Goal: Information Seeking & Learning: Stay updated

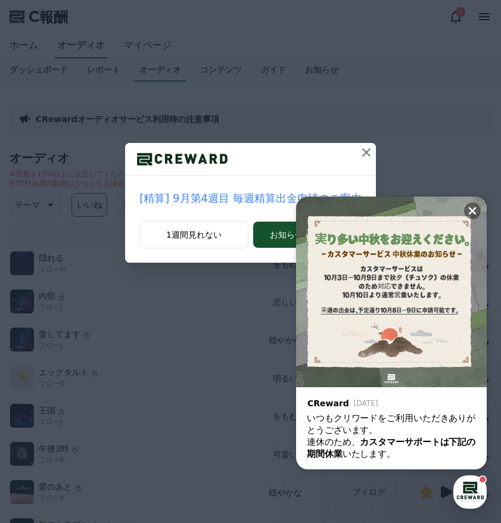
click at [363, 157] on icon at bounding box center [366, 152] width 14 height 14
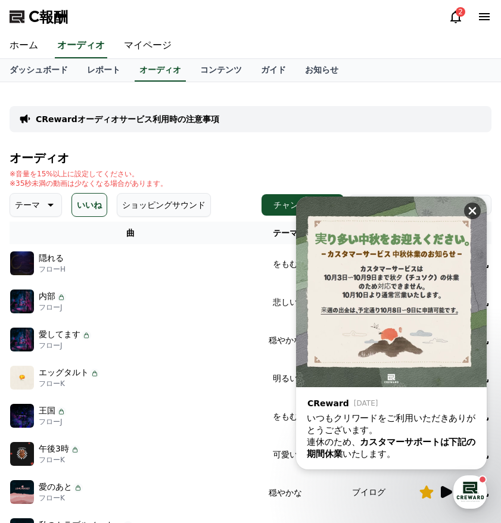
click at [476, 212] on icon at bounding box center [472, 211] width 12 height 12
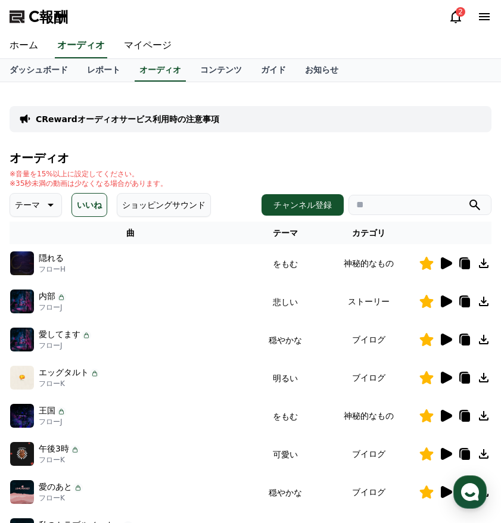
click at [467, 15] on div "2" at bounding box center [469, 17] width 43 height 14
click at [455, 14] on icon at bounding box center [455, 17] width 14 height 14
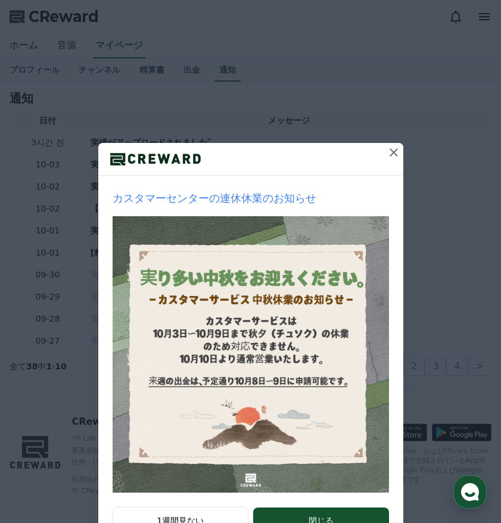
click at [391, 151] on icon at bounding box center [393, 152] width 14 height 14
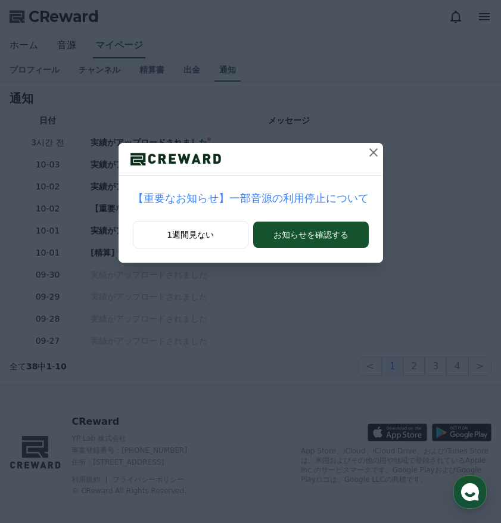
click at [313, 197] on p "【重要なお知らせ】一部音源の利用停止について" at bounding box center [251, 198] width 236 height 17
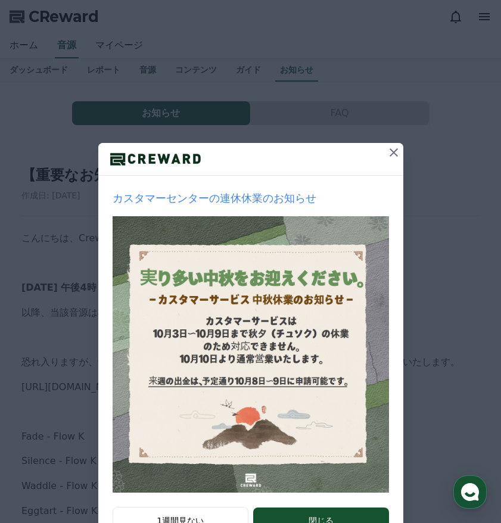
scroll to position [45, 0]
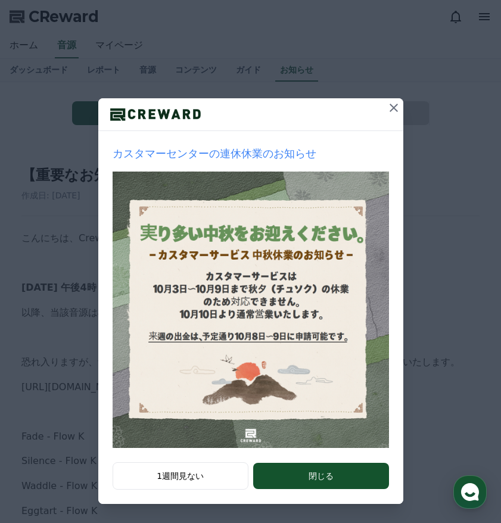
click at [386, 105] on icon at bounding box center [393, 108] width 14 height 14
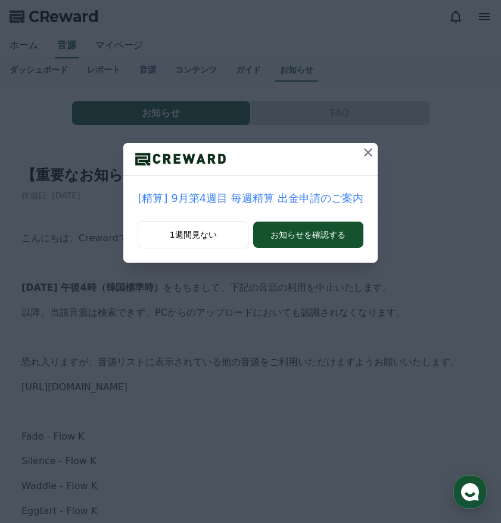
click at [365, 153] on icon at bounding box center [368, 152] width 8 height 8
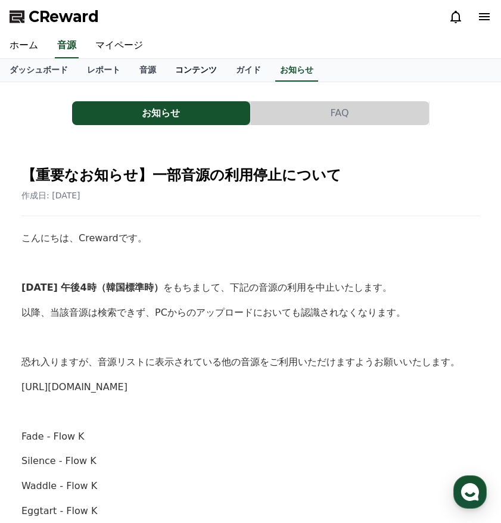
click at [185, 73] on link "コンテンツ" at bounding box center [196, 70] width 61 height 23
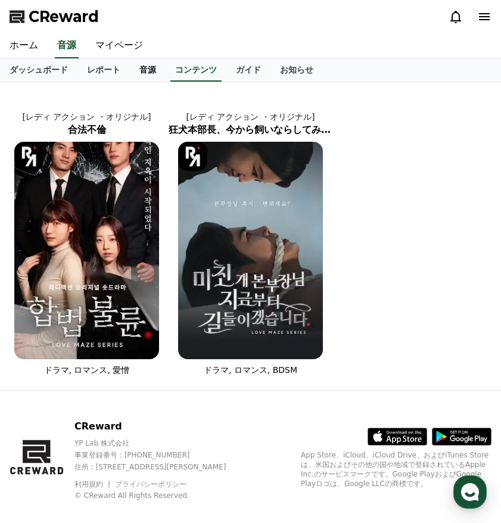
click at [148, 72] on link "音源" at bounding box center [148, 70] width 36 height 23
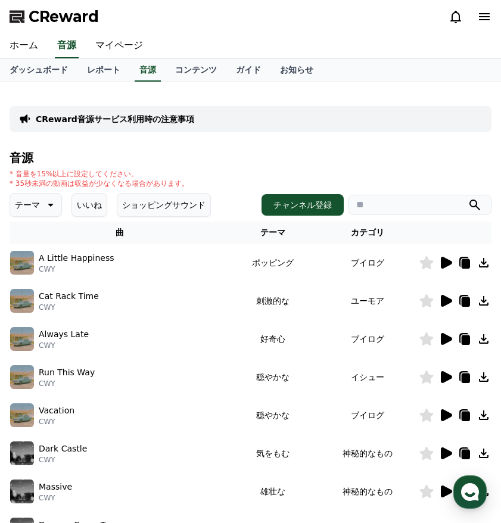
click at [95, 195] on button "いいね" at bounding box center [89, 205] width 36 height 24
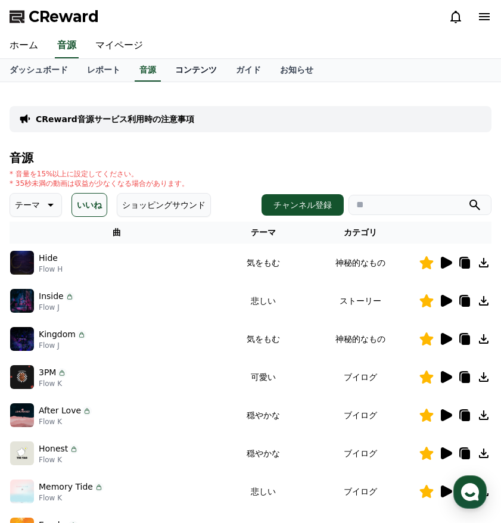
click at [198, 74] on link "コンテンツ" at bounding box center [196, 70] width 61 height 23
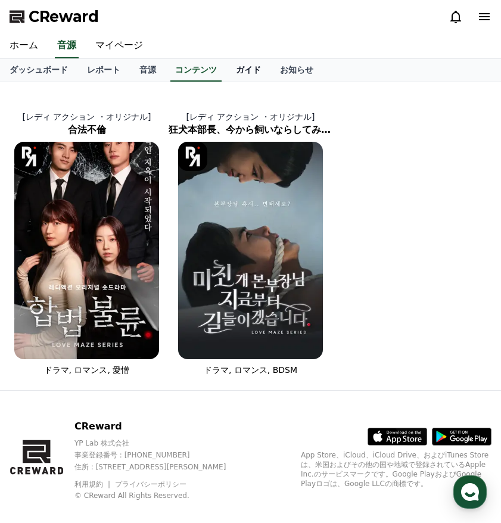
click at [247, 69] on link "ガイド" at bounding box center [248, 70] width 44 height 23
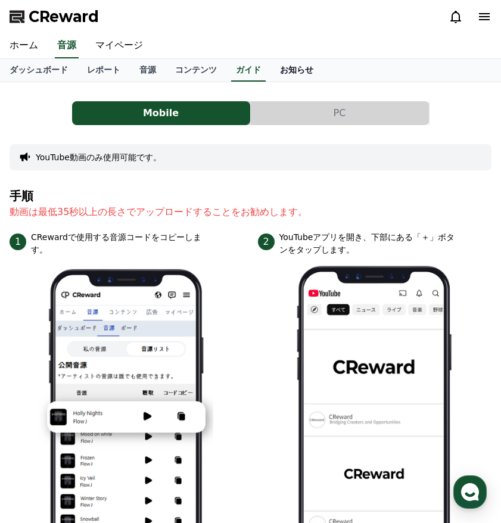
click at [290, 66] on link "お知らせ" at bounding box center [296, 70] width 52 height 23
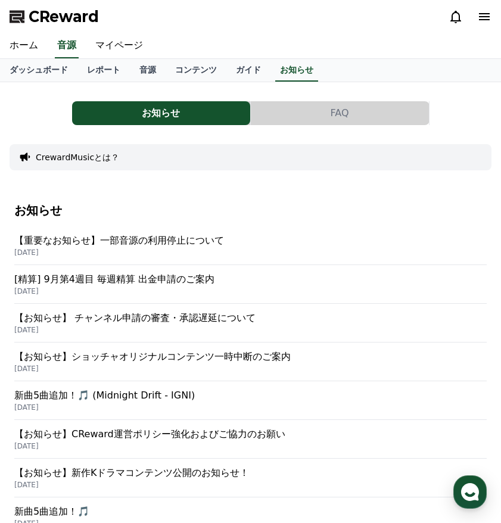
click at [177, 245] on p "【重要なお知らせ】一部音源の利用停止について" at bounding box center [250, 240] width 472 height 14
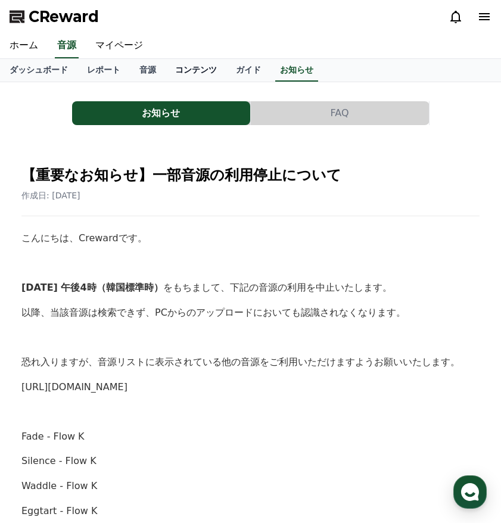
click at [199, 67] on link "コンテンツ" at bounding box center [196, 70] width 61 height 23
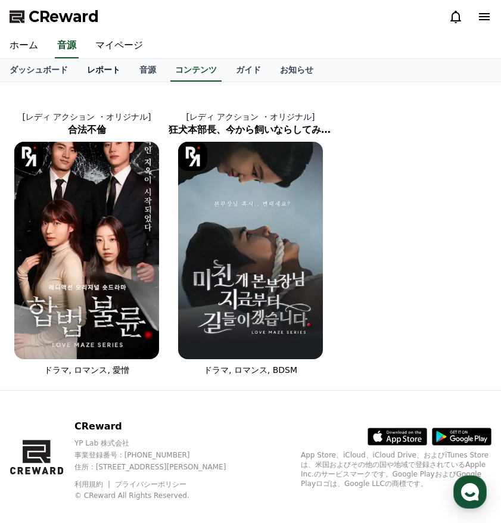
click at [103, 71] on link "レポート" at bounding box center [103, 70] width 52 height 23
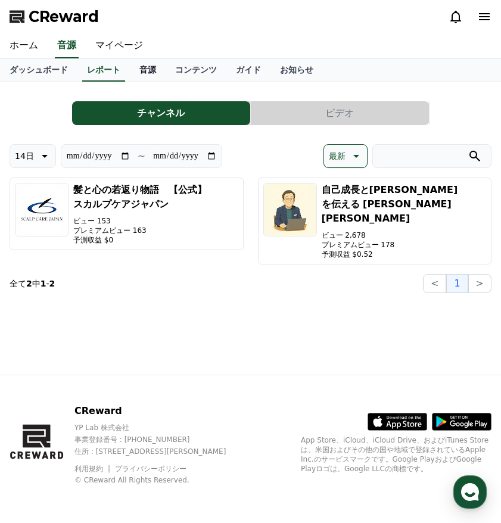
click at [158, 60] on link "音源" at bounding box center [148, 70] width 36 height 23
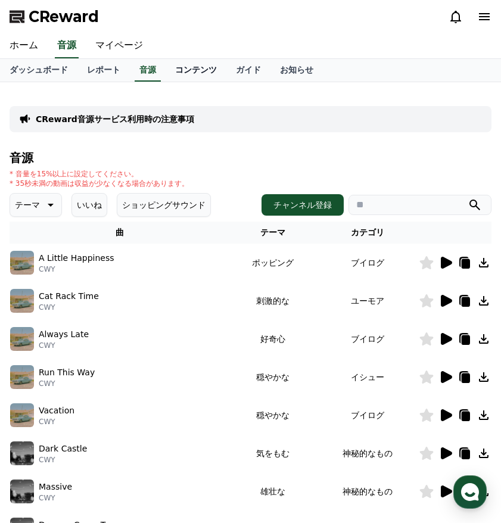
click at [187, 65] on link "コンテンツ" at bounding box center [196, 70] width 61 height 23
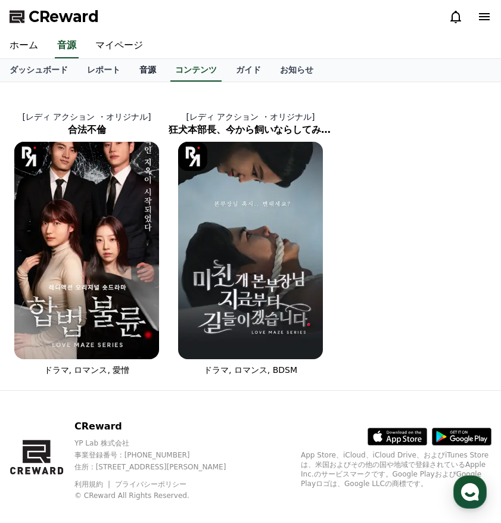
click at [138, 70] on link "音源" at bounding box center [148, 70] width 36 height 23
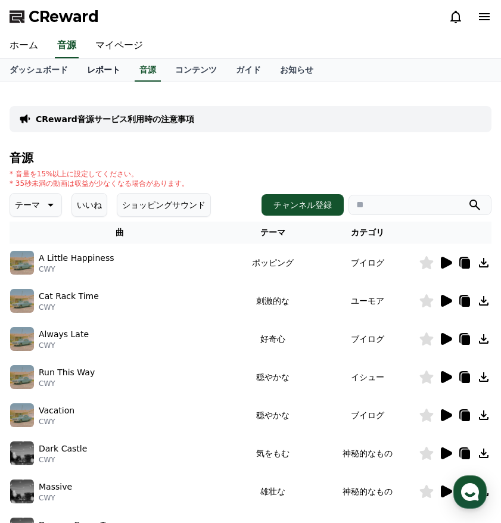
click at [120, 66] on link "レポート" at bounding box center [103, 70] width 52 height 23
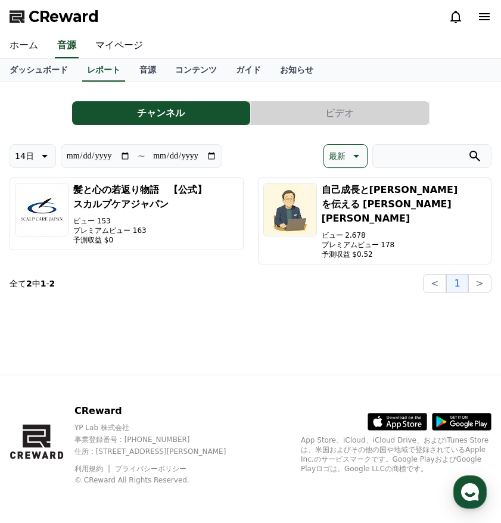
click at [45, 55] on link "ホーム" at bounding box center [24, 45] width 48 height 25
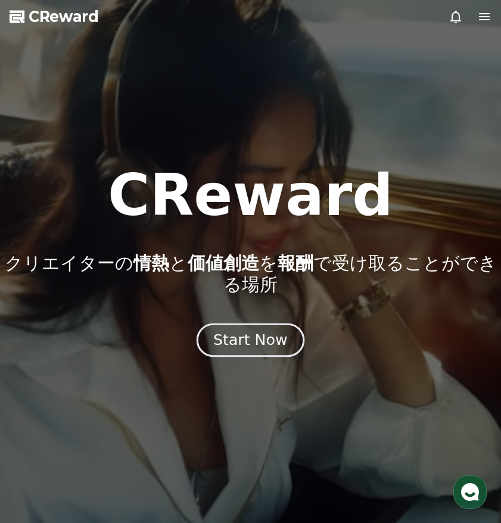
click at [260, 347] on div "Start Now" at bounding box center [250, 340] width 74 height 20
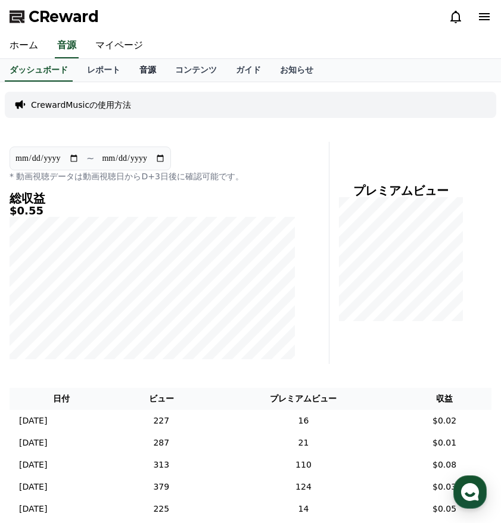
click at [145, 76] on link "音源" at bounding box center [148, 70] width 36 height 23
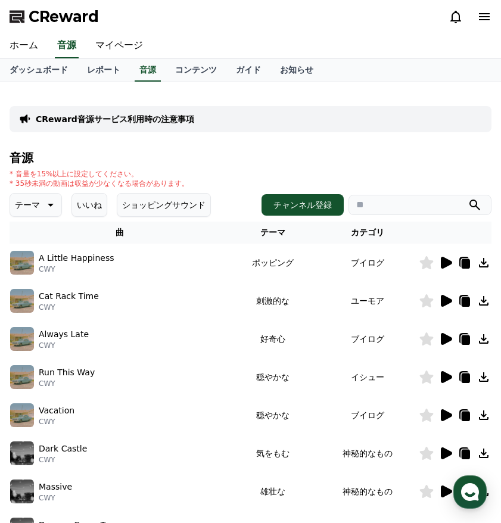
click at [89, 206] on button "いいね" at bounding box center [89, 205] width 36 height 24
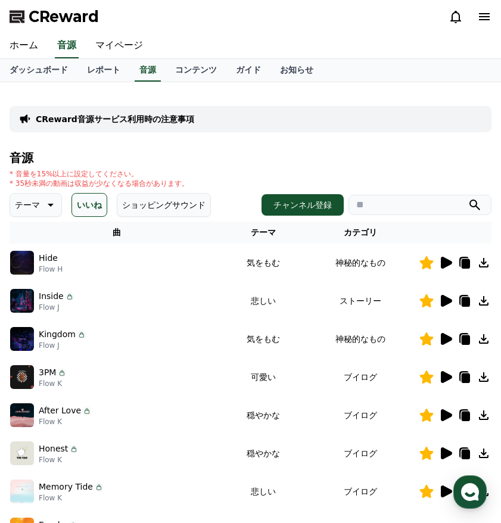
click at [429, 263] on icon at bounding box center [427, 262] width 14 height 13
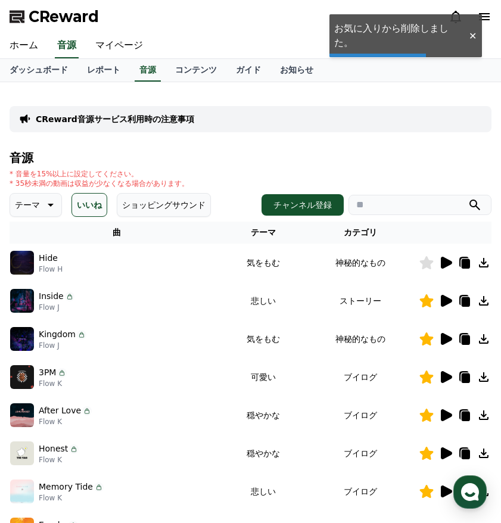
click at [425, 300] on icon at bounding box center [427, 300] width 14 height 13
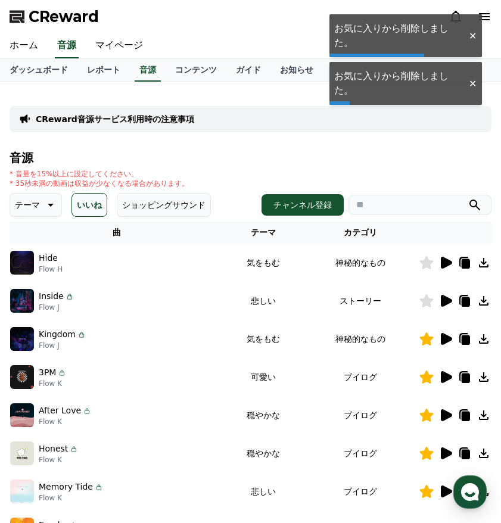
click at [427, 337] on icon at bounding box center [427, 338] width 14 height 13
click at [426, 381] on icon at bounding box center [427, 376] width 14 height 13
click at [429, 417] on icon at bounding box center [427, 415] width 14 height 13
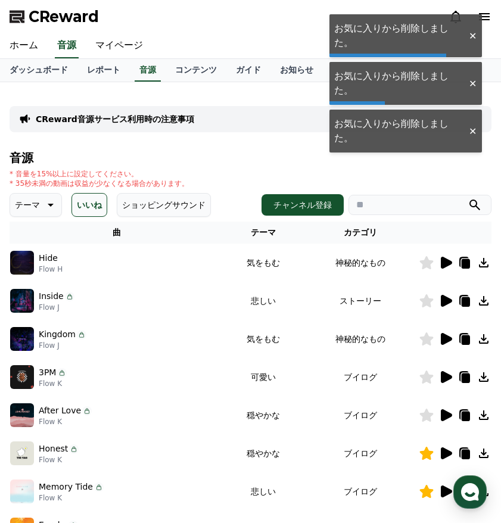
click at [425, 456] on icon at bounding box center [427, 453] width 14 height 13
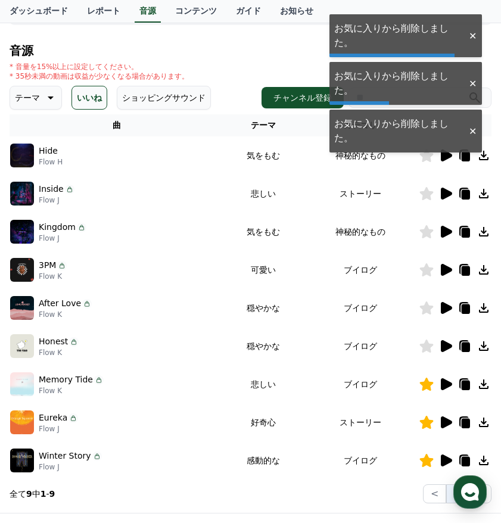
scroll to position [113, 0]
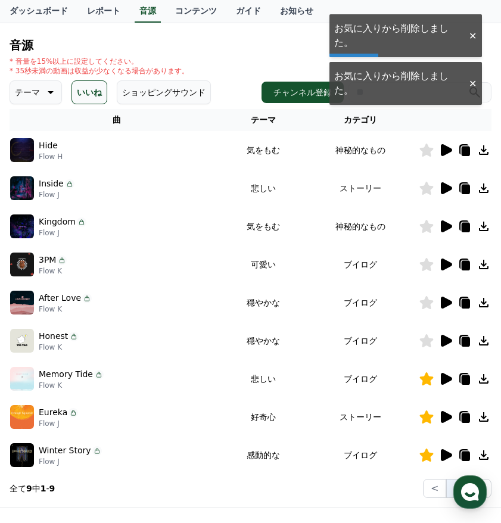
click at [429, 458] on icon at bounding box center [427, 454] width 14 height 13
click at [429, 422] on icon at bounding box center [427, 416] width 14 height 13
click at [427, 379] on icon at bounding box center [427, 378] width 14 height 13
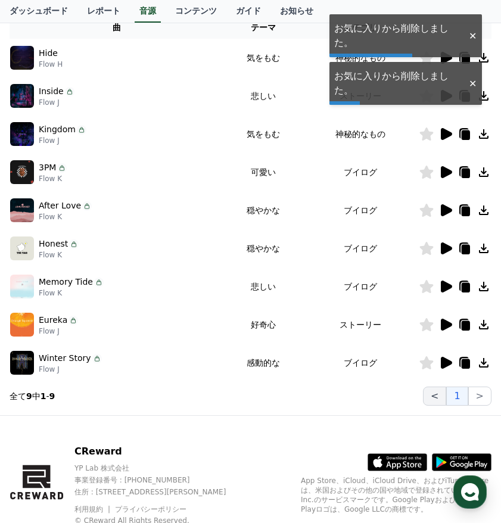
scroll to position [218, 0]
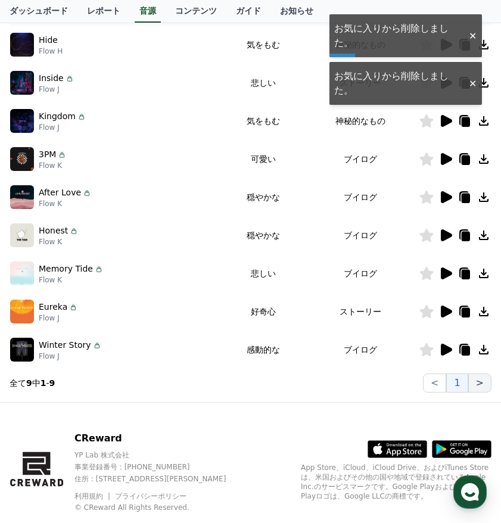
click at [480, 385] on button ">" at bounding box center [479, 382] width 23 height 19
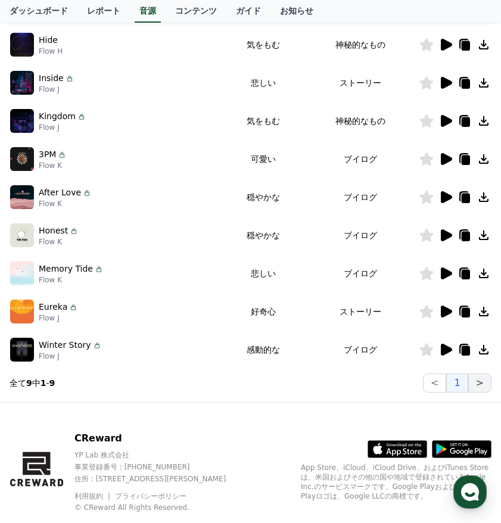
click at [484, 378] on button ">" at bounding box center [479, 382] width 23 height 19
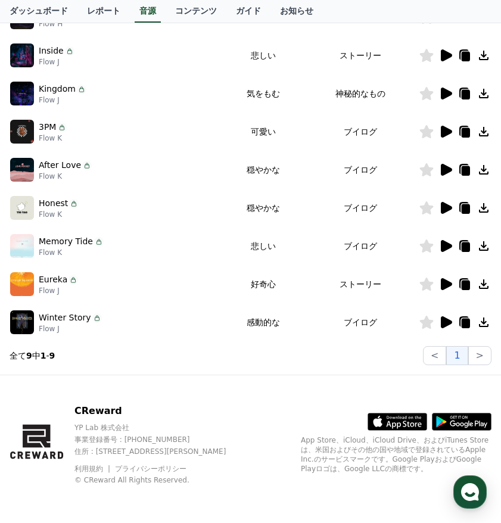
scroll to position [0, 0]
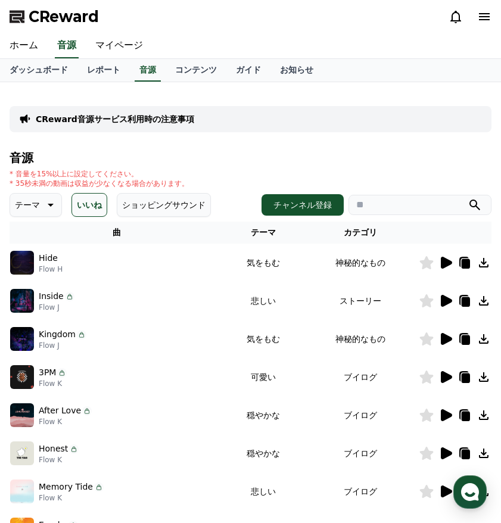
click at [27, 201] on p "テーマ" at bounding box center [27, 205] width 25 height 17
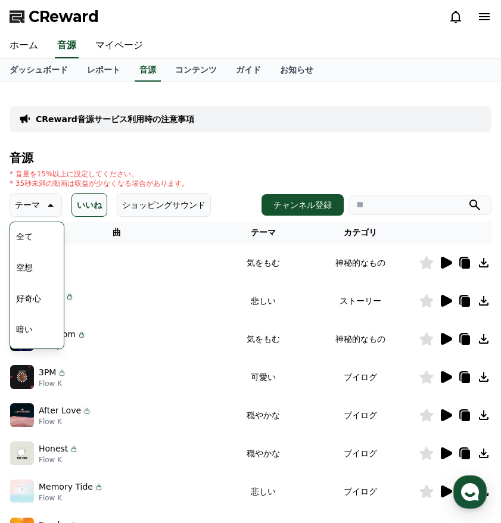
click at [29, 229] on button "全て" at bounding box center [24, 236] width 26 height 26
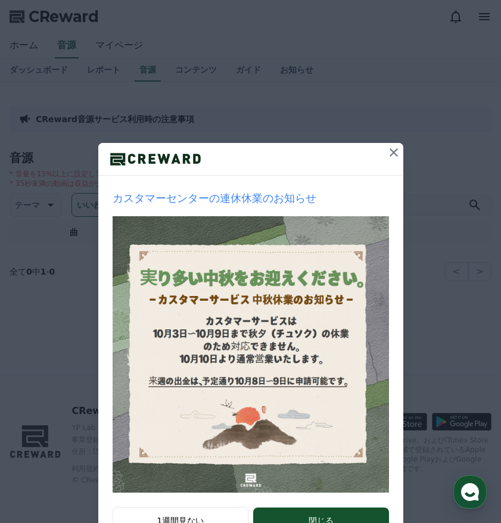
click at [386, 154] on icon at bounding box center [393, 152] width 14 height 14
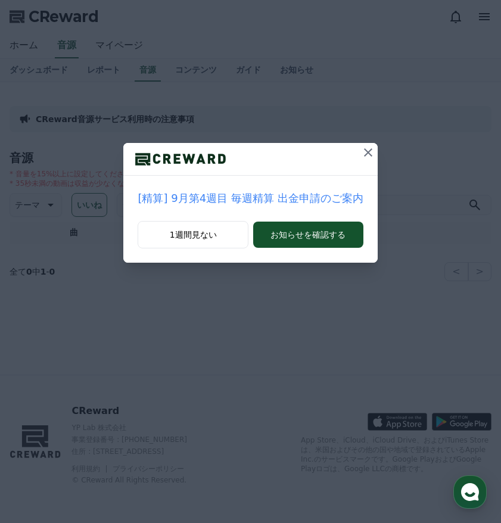
click at [366, 149] on icon at bounding box center [368, 152] width 14 height 14
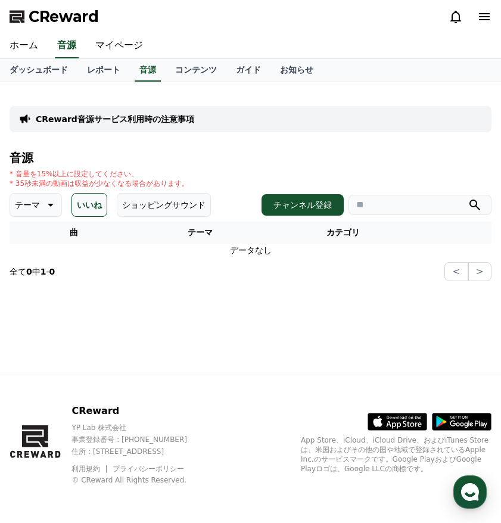
click at [92, 200] on button "いいね" at bounding box center [89, 205] width 36 height 24
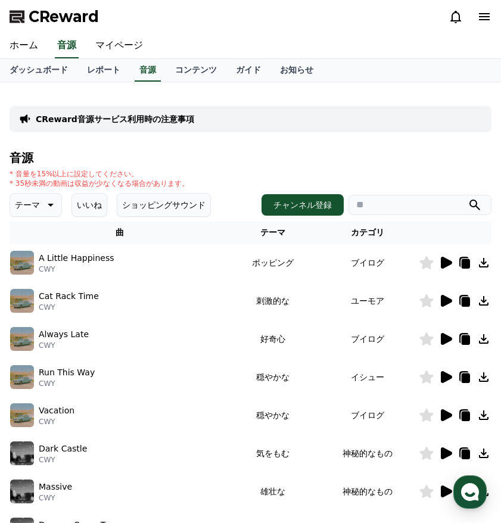
click at [444, 261] on icon at bounding box center [446, 263] width 11 height 12
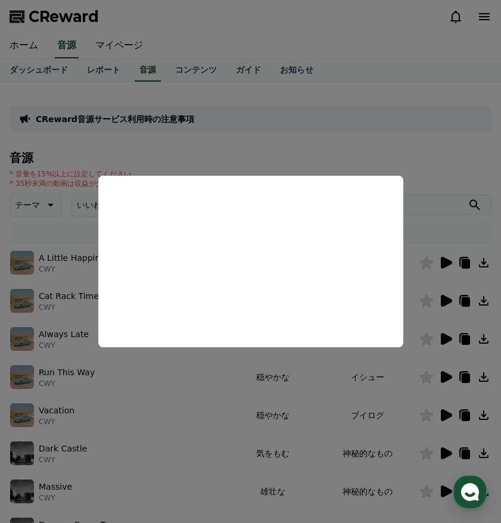
click at [186, 386] on button "close modal" at bounding box center [250, 261] width 501 height 523
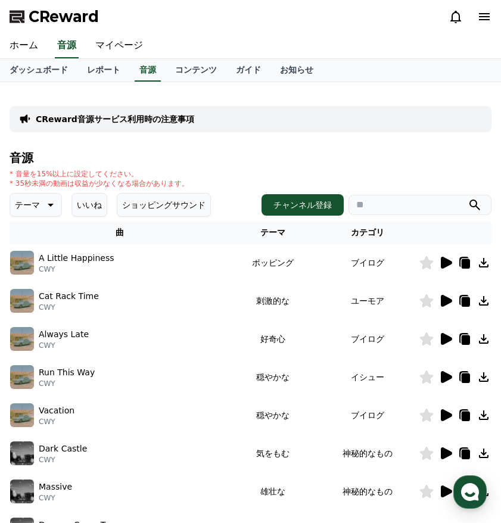
click at [38, 199] on p "テーマ" at bounding box center [27, 205] width 25 height 17
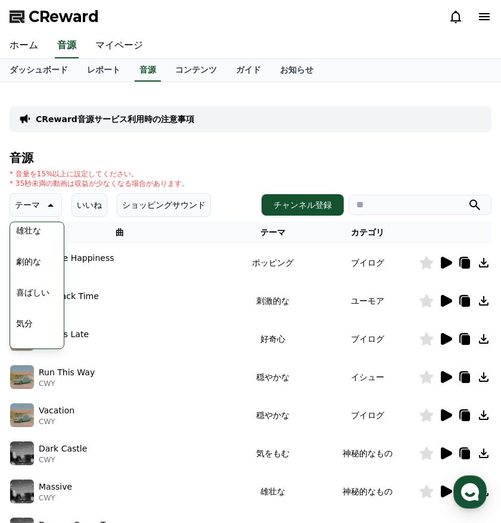
scroll to position [255, 0]
click at [32, 233] on button "雄壮な" at bounding box center [28, 229] width 35 height 26
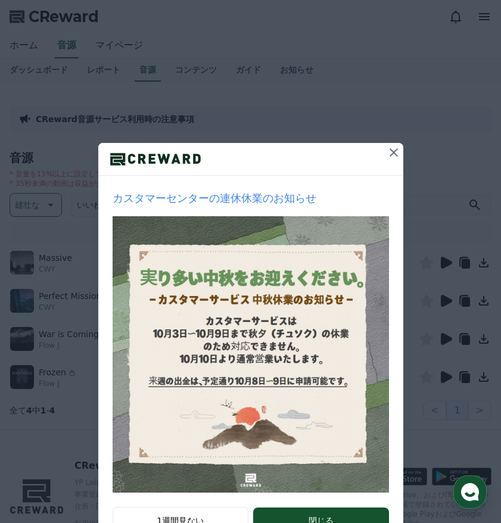
scroll to position [45, 0]
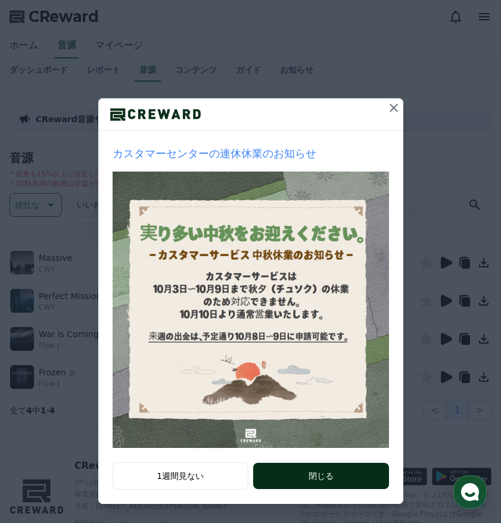
click at [315, 473] on button "閉じる" at bounding box center [320, 476] width 135 height 26
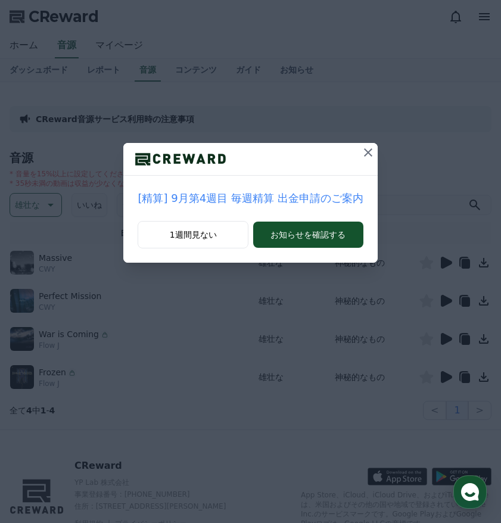
click at [364, 153] on icon at bounding box center [368, 152] width 8 height 8
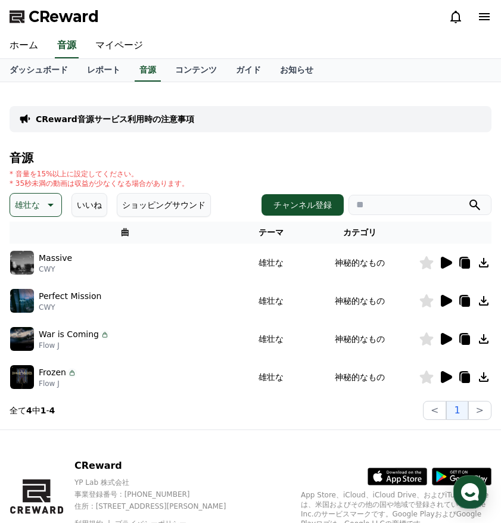
click at [444, 259] on icon at bounding box center [446, 263] width 11 height 12
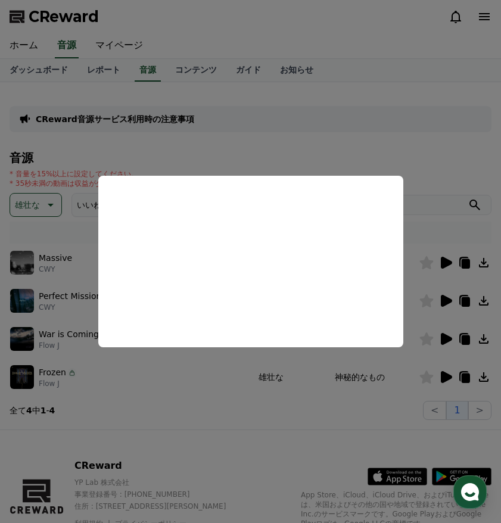
click at [178, 449] on button "close modal" at bounding box center [250, 261] width 501 height 523
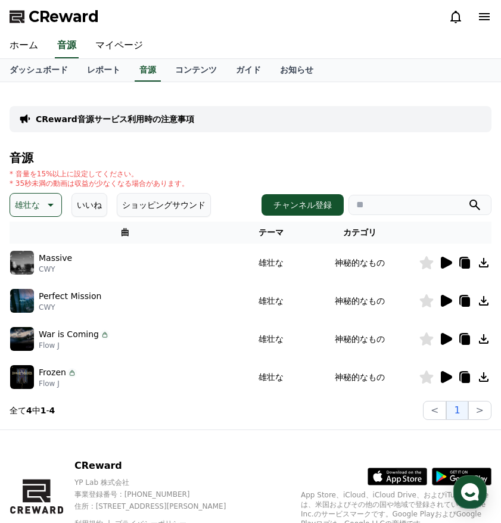
click at [426, 263] on icon at bounding box center [427, 262] width 14 height 13
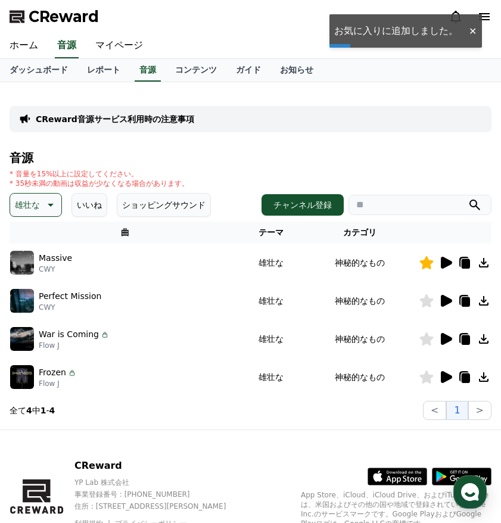
click at [445, 297] on icon at bounding box center [446, 301] width 11 height 12
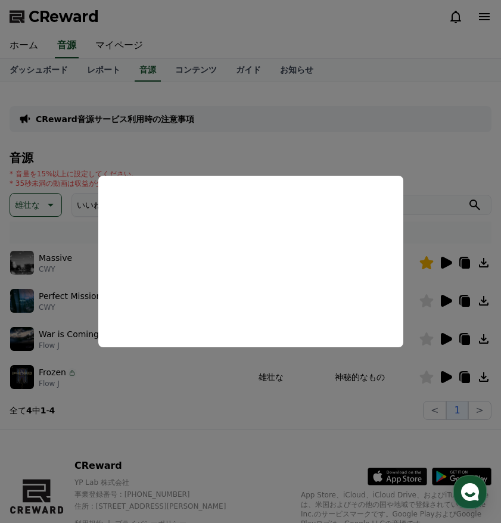
click at [130, 474] on button "close modal" at bounding box center [250, 261] width 501 height 523
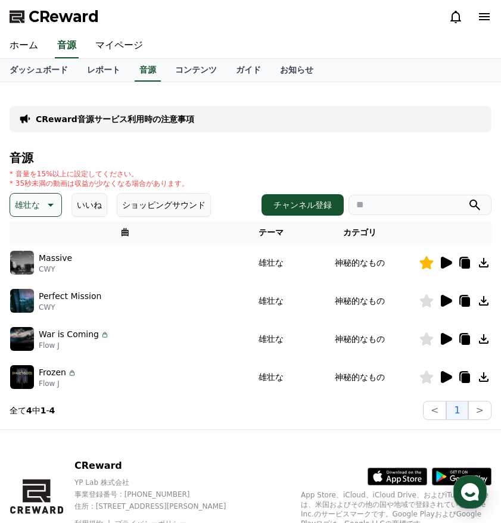
click at [442, 341] on icon at bounding box center [446, 339] width 11 height 12
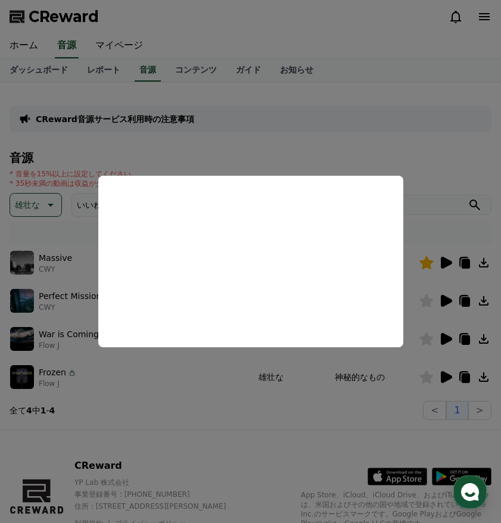
click at [144, 431] on button "close modal" at bounding box center [250, 261] width 501 height 523
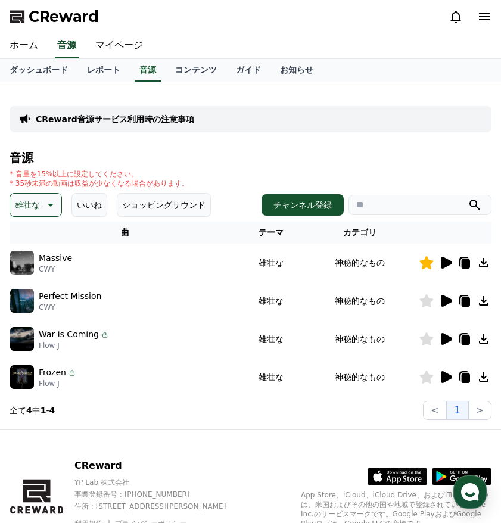
click at [447, 378] on icon at bounding box center [446, 377] width 11 height 12
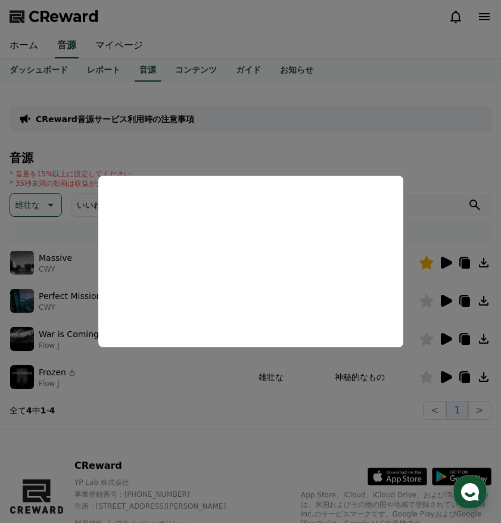
click at [348, 145] on button "close modal" at bounding box center [250, 261] width 501 height 523
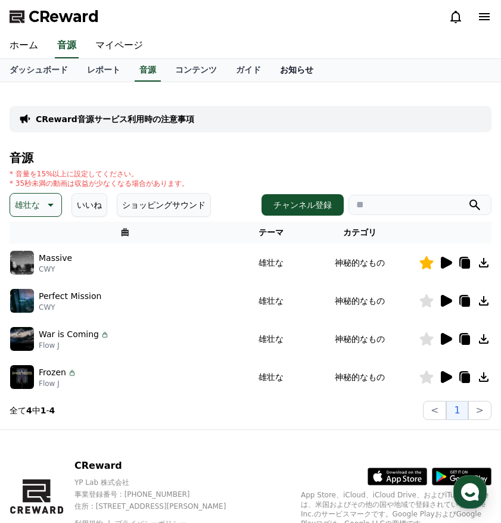
click at [289, 74] on link "お知らせ" at bounding box center [296, 70] width 52 height 23
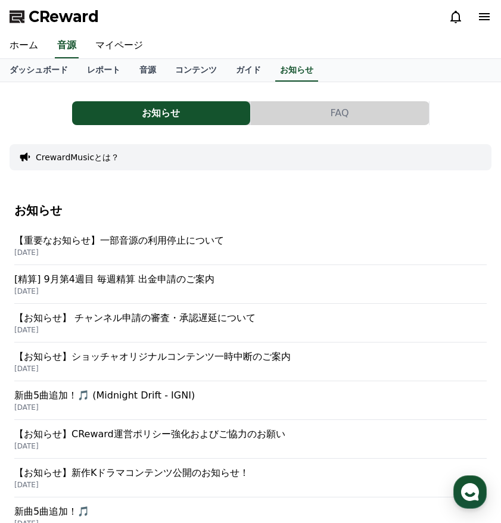
click at [182, 236] on p "【重要なお知らせ】一部音源の利用停止について" at bounding box center [250, 240] width 472 height 14
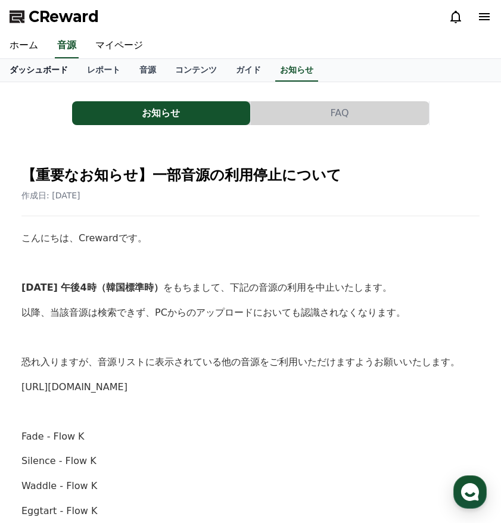
click at [35, 62] on link "ダッシュボード" at bounding box center [38, 70] width 77 height 23
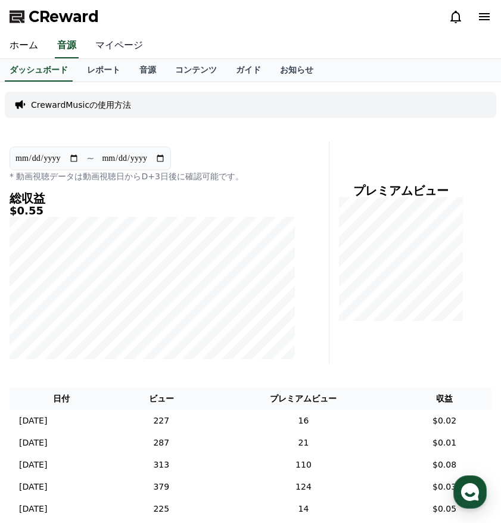
click at [111, 49] on link "マイページ" at bounding box center [119, 45] width 67 height 25
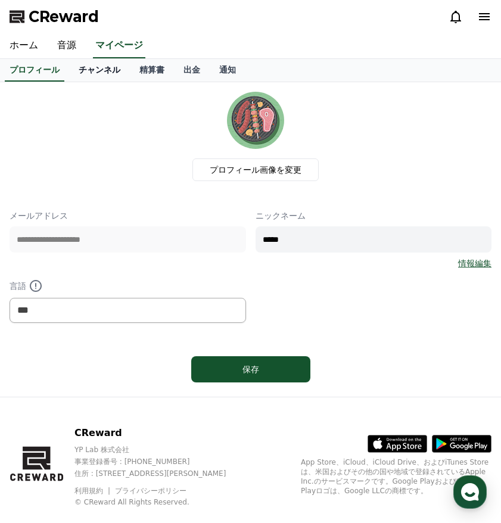
click at [104, 70] on link "チャンネル" at bounding box center [99, 70] width 61 height 23
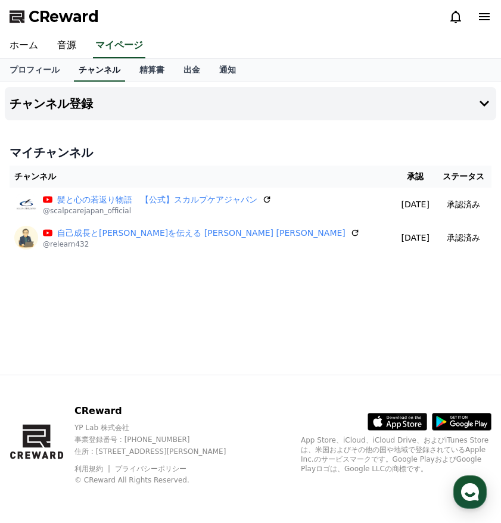
click at [104, 71] on link "チャンネル" at bounding box center [99, 70] width 51 height 23
click at [148, 77] on link "精算書" at bounding box center [152, 70] width 44 height 23
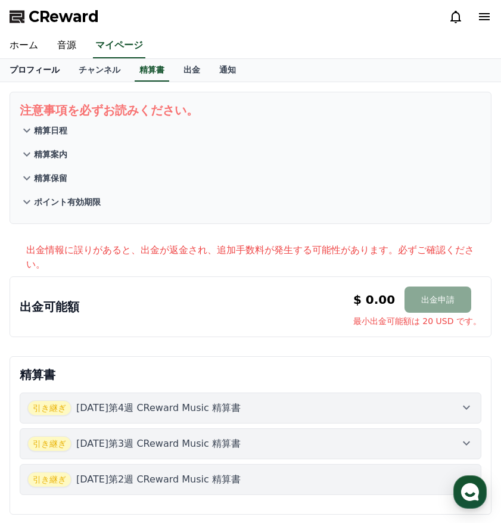
click at [47, 71] on link "プロフィール" at bounding box center [34, 70] width 69 height 23
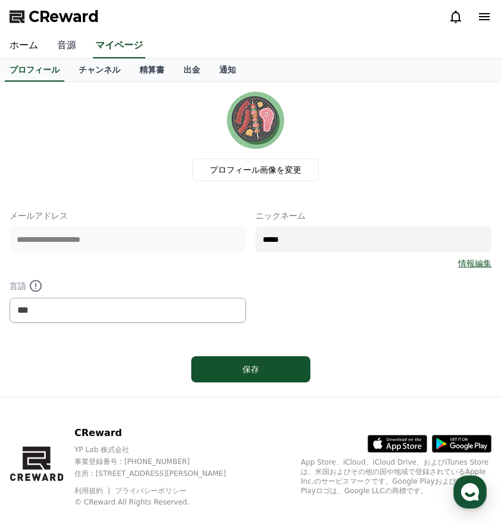
click at [63, 43] on link "音源" at bounding box center [67, 45] width 38 height 25
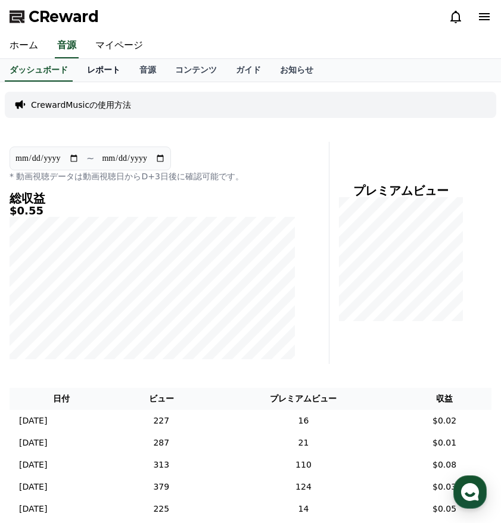
click at [98, 64] on link "レポート" at bounding box center [103, 70] width 52 height 23
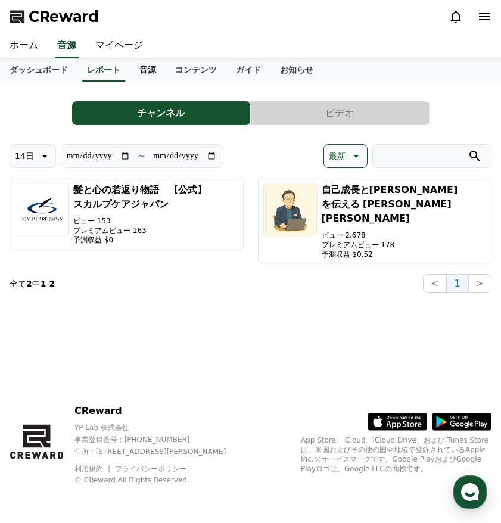
click at [147, 70] on link "音源" at bounding box center [148, 70] width 36 height 23
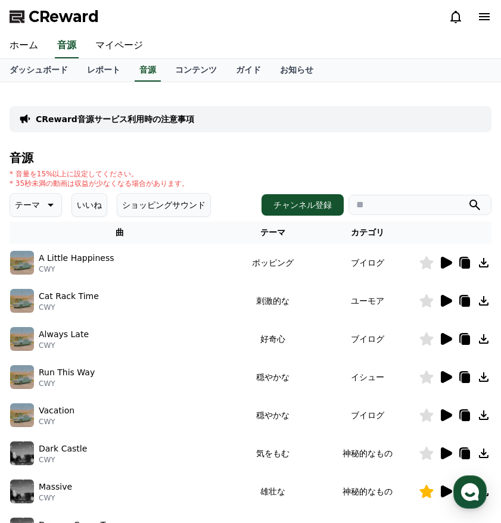
click at [382, 206] on input "search" at bounding box center [419, 205] width 143 height 20
type input "******"
click at [467, 198] on button "submit" at bounding box center [474, 205] width 14 height 14
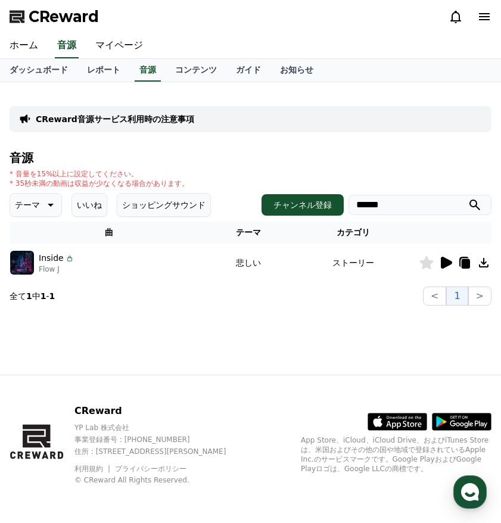
click at [448, 267] on icon at bounding box center [445, 262] width 14 height 14
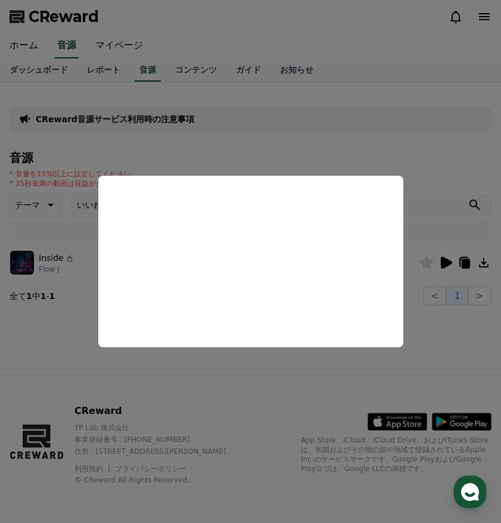
click at [429, 359] on button "close modal" at bounding box center [250, 261] width 501 height 523
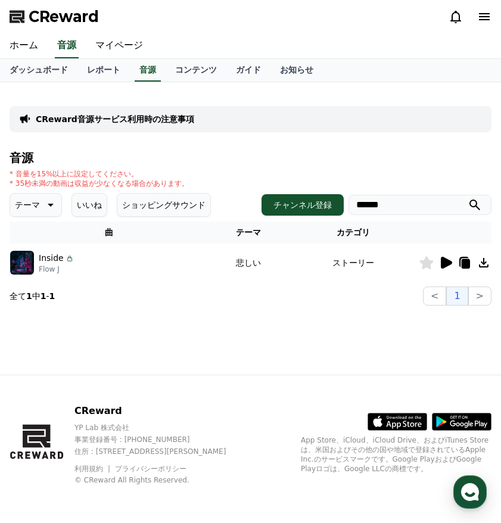
click at [428, 256] on icon at bounding box center [426, 262] width 14 height 13
click at [307, 68] on link "お知らせ" at bounding box center [296, 70] width 52 height 23
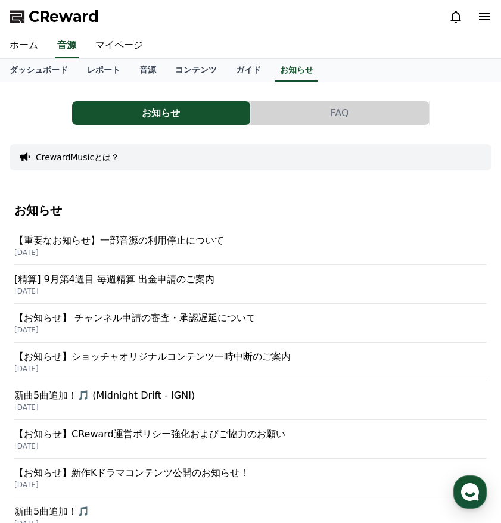
click at [155, 248] on p "[DATE]" at bounding box center [250, 253] width 472 height 10
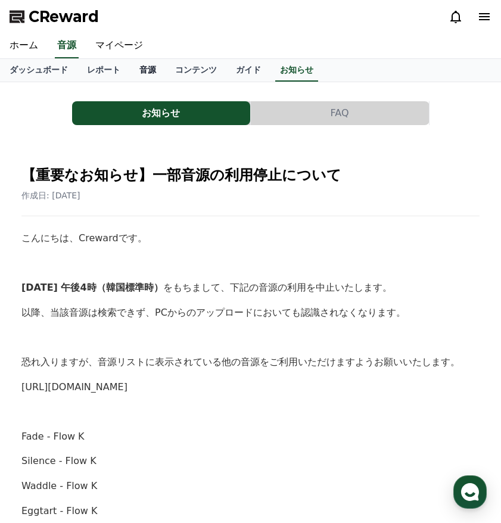
click at [152, 71] on link "音源" at bounding box center [148, 70] width 36 height 23
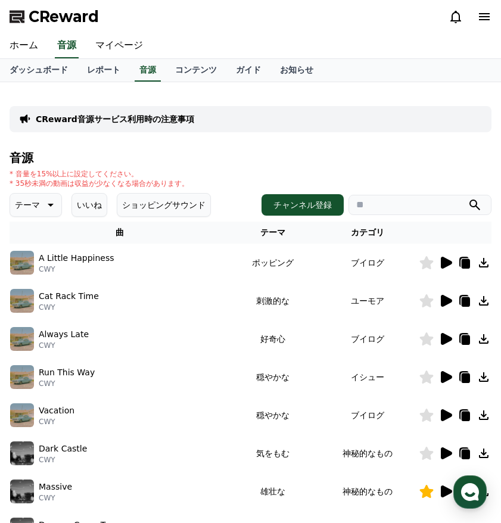
click at [375, 200] on input "search" at bounding box center [419, 205] width 143 height 20
click at [394, 207] on input "search" at bounding box center [419, 205] width 143 height 20
click at [467, 198] on button "submit" at bounding box center [474, 205] width 14 height 14
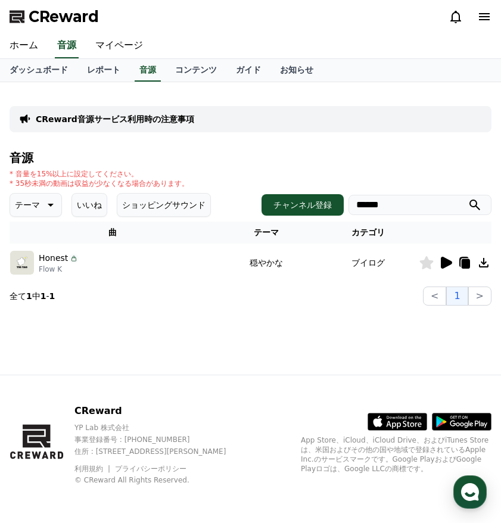
click at [427, 264] on icon at bounding box center [427, 262] width 14 height 13
click at [414, 217] on div "音源 * 音量を15%以上に設定してください。 * 35秒未満の動画は収益が少なくなる場合があります。 テーマ いいね ショッピングサウンド チャンネル登録 …" at bounding box center [251, 228] width 482 height 154
click at [414, 211] on input "******" at bounding box center [419, 205] width 143 height 20
type input "*"
click at [467, 198] on button "submit" at bounding box center [474, 205] width 14 height 14
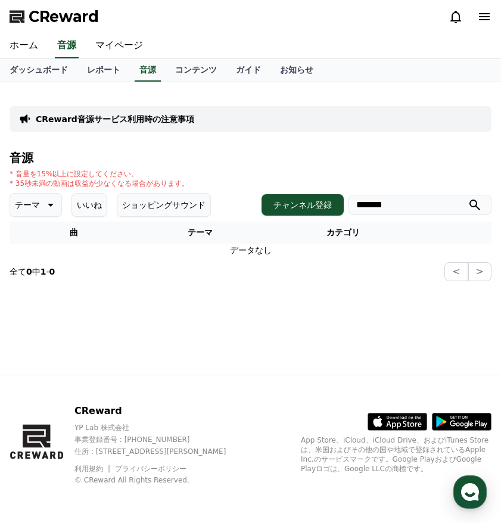
click at [467, 198] on button "submit" at bounding box center [474, 205] width 14 height 14
click at [91, 219] on div "音源 * 音量を15%以上に設定してください。 * 35秒未満の動画は収益が少なくなる場合があります。 テーマ いいね ショッピングサウンド チャンネル登録 …" at bounding box center [251, 216] width 482 height 130
click at [101, 191] on div "音源 * 音量を15%以上に設定してください。 * 35秒未満の動画は収益が少なくなる場合があります。 テーマ いいね ショッピングサウンド チャンネル登録 …" at bounding box center [251, 216] width 482 height 130
click at [93, 203] on button "いいね" at bounding box center [89, 205] width 36 height 24
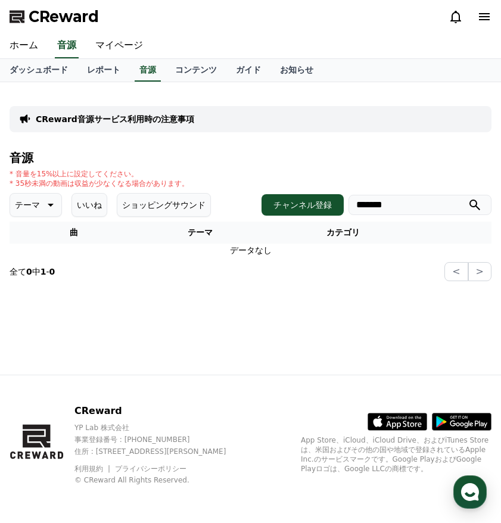
click at [434, 202] on input "*******" at bounding box center [419, 205] width 143 height 20
type input "*"
click at [93, 196] on button "いいね" at bounding box center [89, 205] width 36 height 24
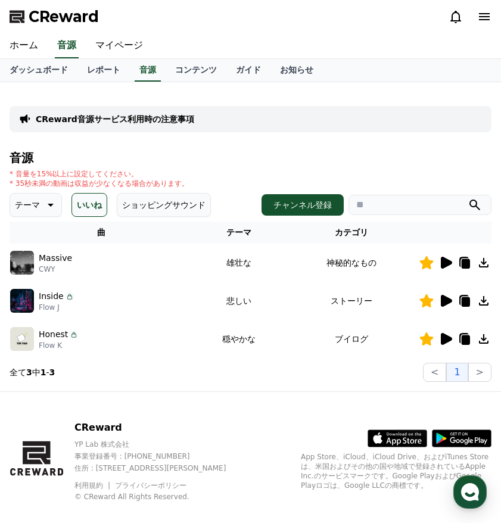
click at [448, 267] on icon at bounding box center [445, 262] width 14 height 14
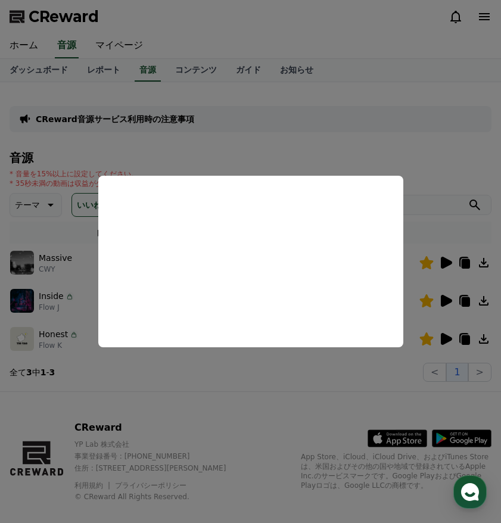
click at [268, 400] on button "close modal" at bounding box center [250, 261] width 501 height 523
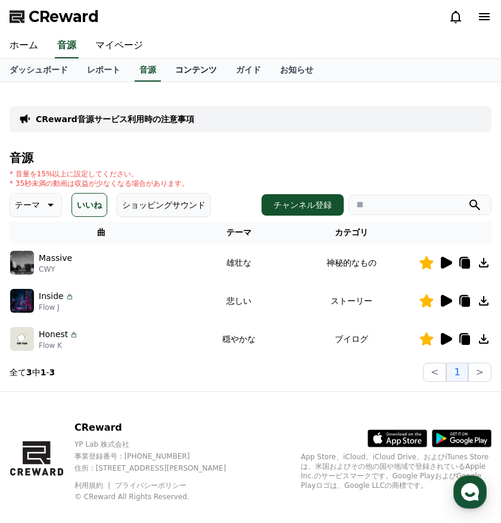
click at [189, 69] on link "コンテンツ" at bounding box center [196, 70] width 61 height 23
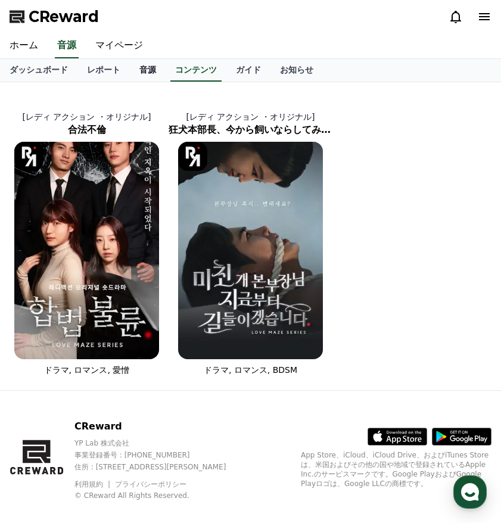
click at [151, 68] on link "音源" at bounding box center [148, 70] width 36 height 23
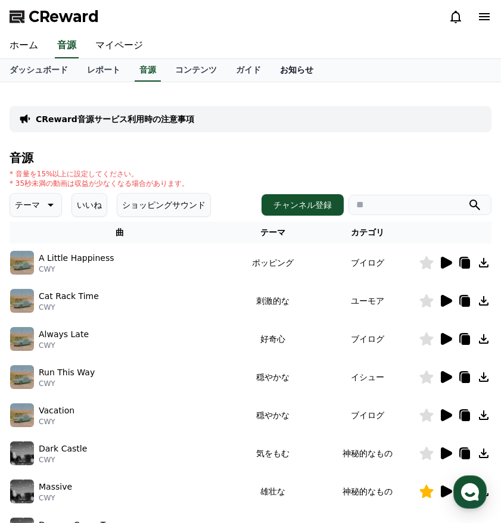
click at [305, 74] on link "お知らせ" at bounding box center [296, 70] width 52 height 23
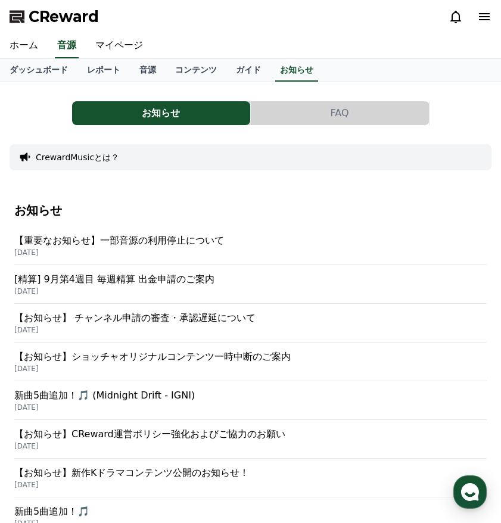
click at [126, 248] on p "[DATE]" at bounding box center [250, 253] width 472 height 10
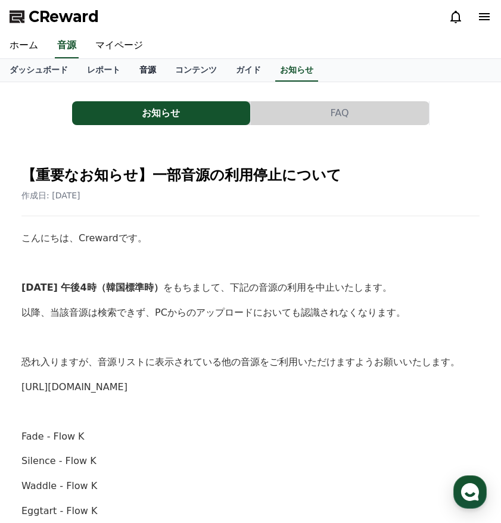
click at [151, 71] on link "音源" at bounding box center [148, 70] width 36 height 23
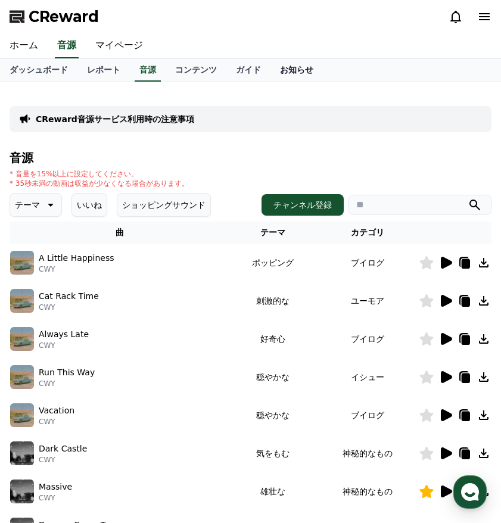
click at [300, 67] on link "お知らせ" at bounding box center [296, 70] width 52 height 23
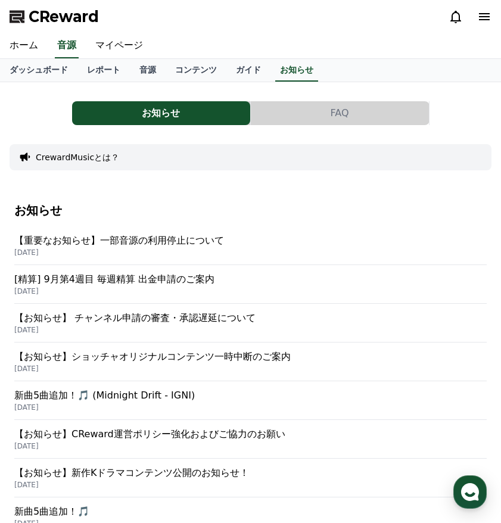
click at [146, 246] on p "【重要なお知らせ】一部音源の利用停止について" at bounding box center [250, 240] width 472 height 14
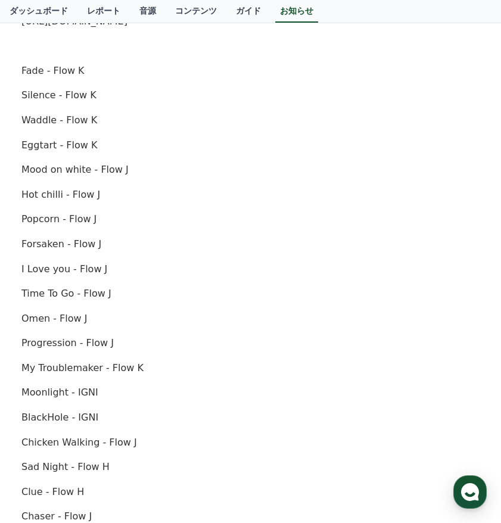
scroll to position [363, 0]
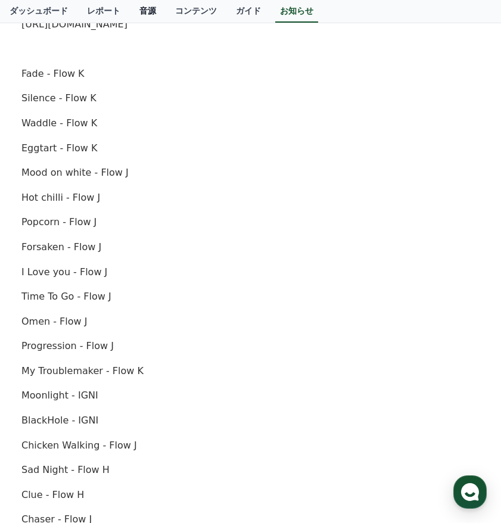
click at [146, 10] on link "音源" at bounding box center [148, 11] width 36 height 23
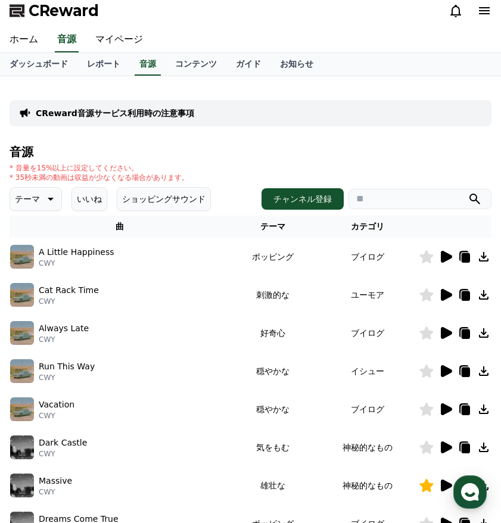
scroll to position [7, 0]
